Goal: Task Accomplishment & Management: Manage account settings

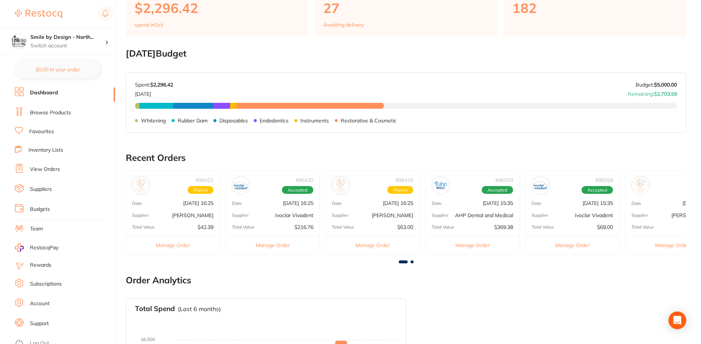
scroll to position [77, 0]
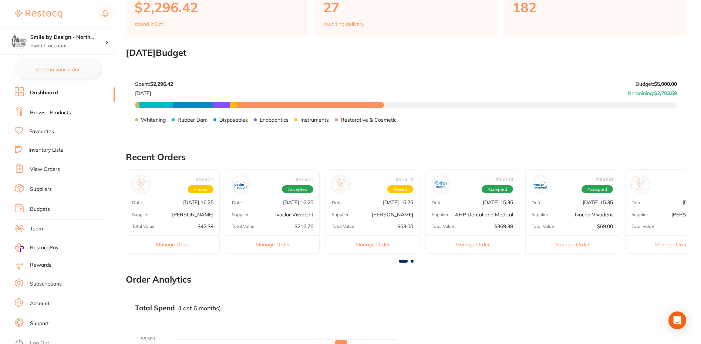
click at [176, 212] on div "Supplier Adam Dental" at bounding box center [172, 215] width 93 height 6
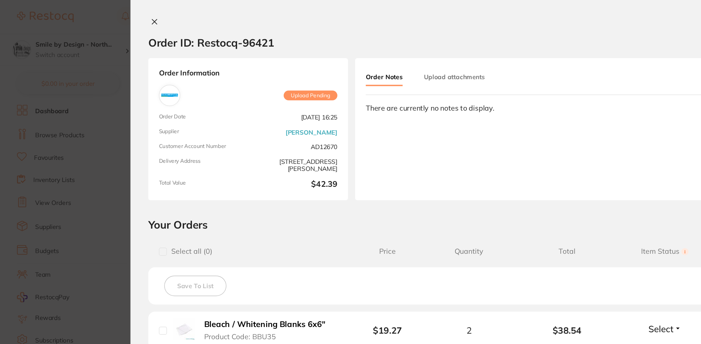
scroll to position [0, 0]
click at [128, 17] on icon at bounding box center [130, 18] width 4 height 4
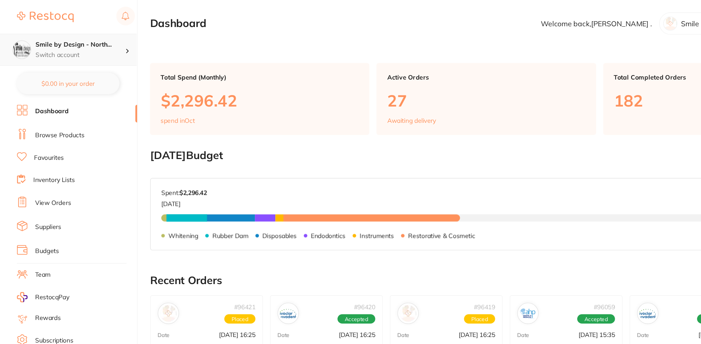
click at [103, 43] on p "Switch account" at bounding box center [67, 45] width 75 height 7
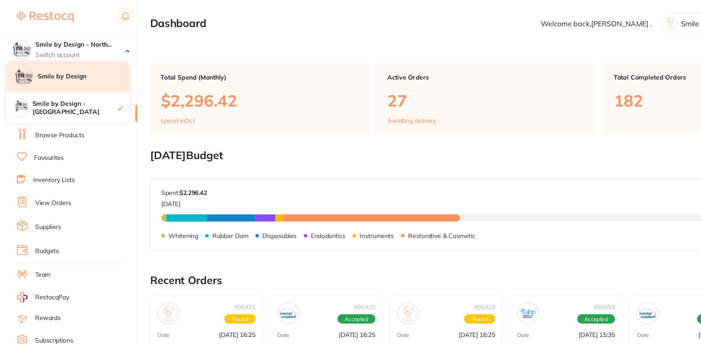
click at [78, 64] on h4 "Smile by Design" at bounding box center [70, 63] width 77 height 7
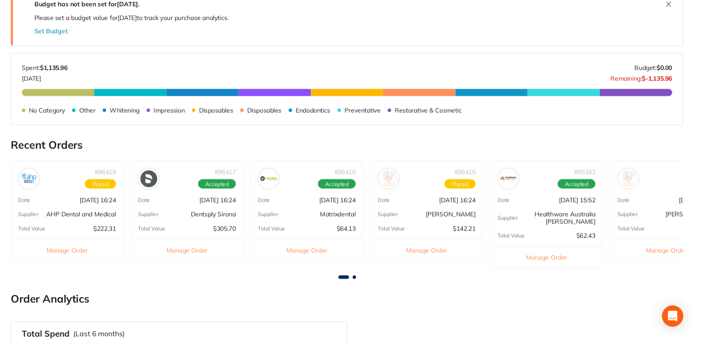
scroll to position [97, 0]
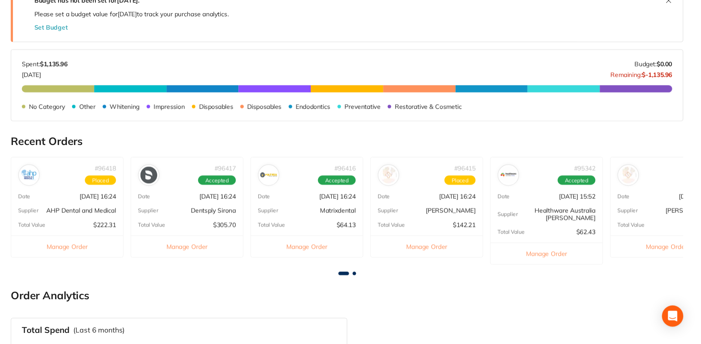
click at [437, 204] on img at bounding box center [441, 203] width 14 height 14
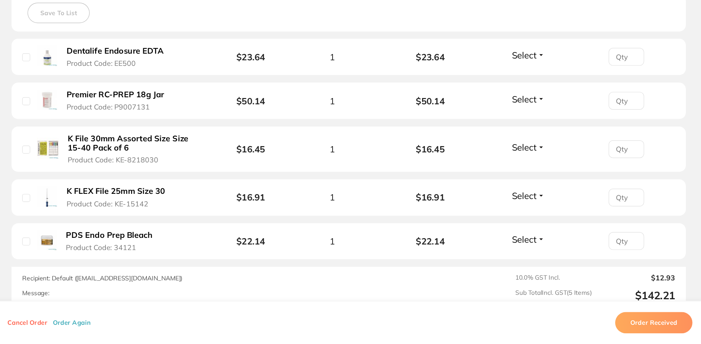
scroll to position [160, 0]
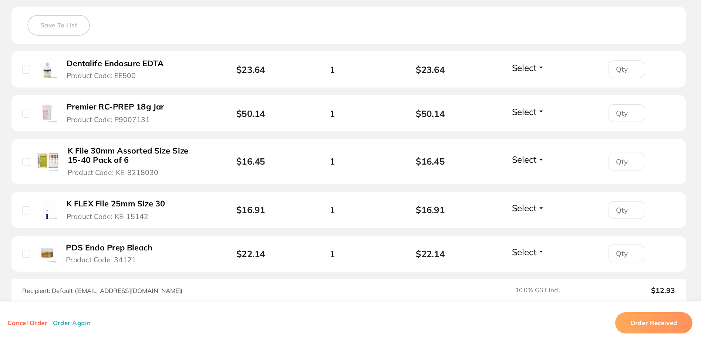
drag, startPoint x: 237, startPoint y: 158, endPoint x: 242, endPoint y: 160, distance: 5.3
click at [209, 158] on button "Premier RC-PREP 18g Jar Product Code: P9007131" at bounding box center [214, 151] width 92 height 18
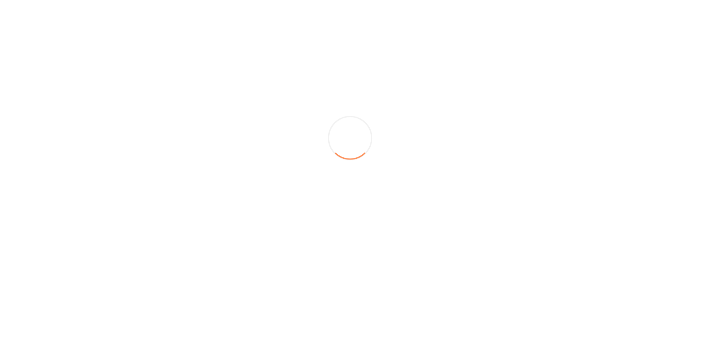
scroll to position [0, 0]
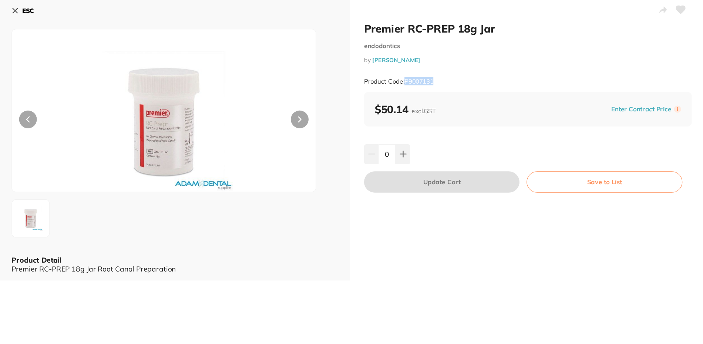
drag, startPoint x: 479, startPoint y: 70, endPoint x: 452, endPoint y: 71, distance: 27.4
click at [452, 71] on div "Product Code: P9007131" at bounding box center [554, 71] width 273 height 18
copy small "P9007131"
click at [128, 12] on icon at bounding box center [127, 12] width 6 height 6
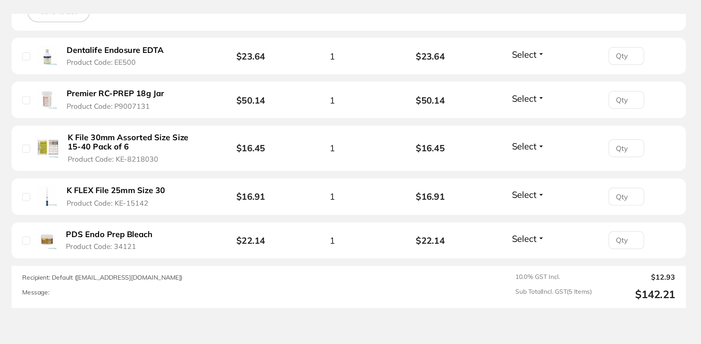
scroll to position [224, 0]
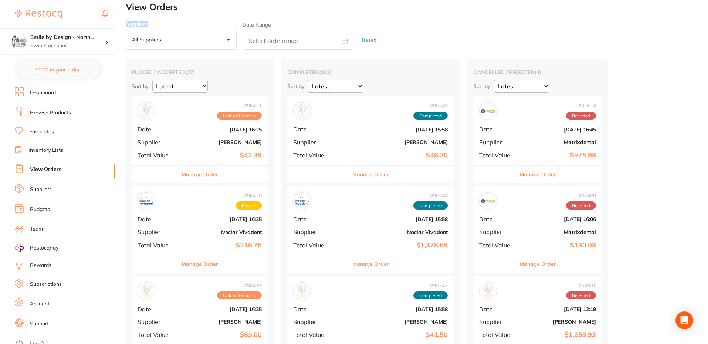
scroll to position [6, 0]
